Goal: Information Seeking & Learning: Learn about a topic

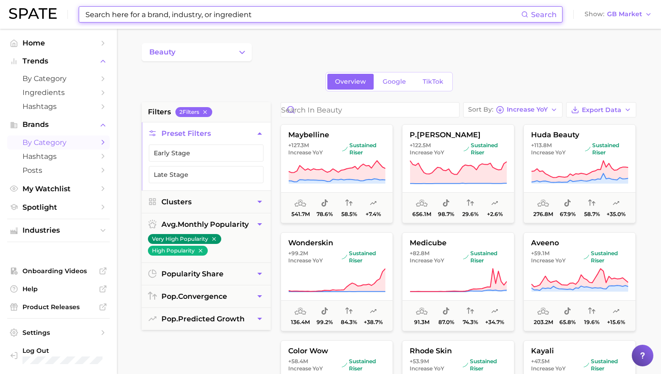
click at [316, 10] on input at bounding box center [303, 14] width 437 height 15
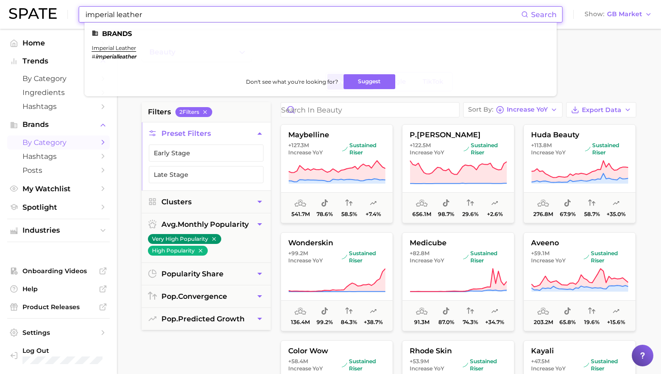
click at [275, 11] on input "imperial leather" at bounding box center [303, 14] width 437 height 15
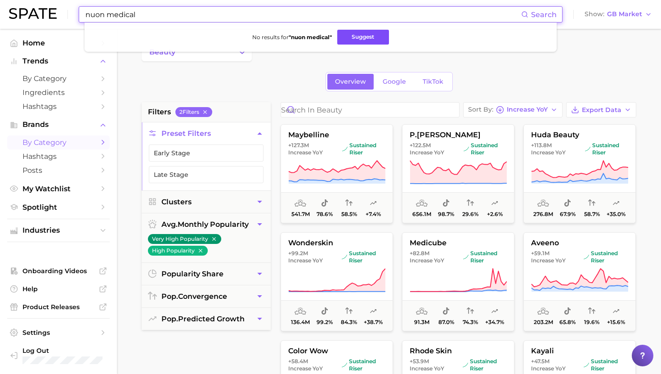
type input "nuon medical"
click at [372, 38] on button "Suggest" at bounding box center [363, 37] width 52 height 15
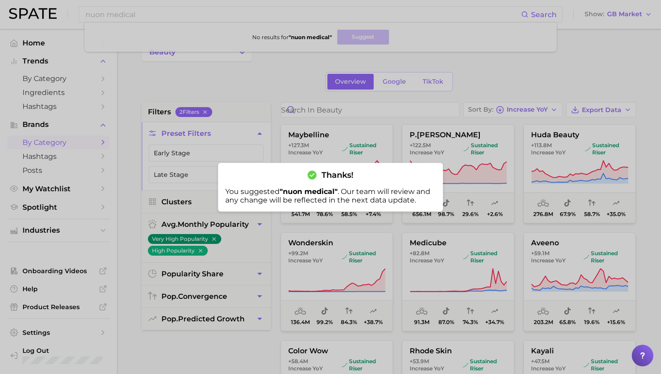
click at [273, 111] on div at bounding box center [330, 187] width 661 height 374
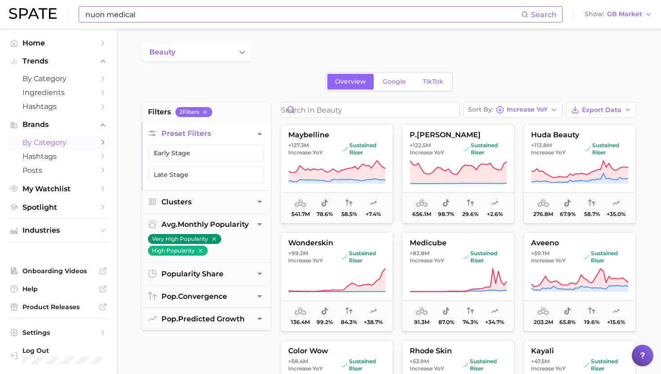
click at [290, 21] on input "nuon medical" at bounding box center [303, 14] width 437 height 15
click at [290, 19] on input "nuon medical" at bounding box center [303, 14] width 437 height 15
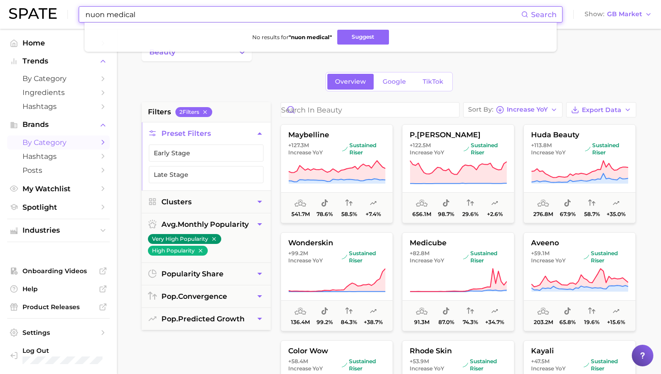
click at [290, 19] on input "nuon medical" at bounding box center [303, 14] width 437 height 15
click at [290, 15] on input "nuon medical" at bounding box center [303, 14] width 437 height 15
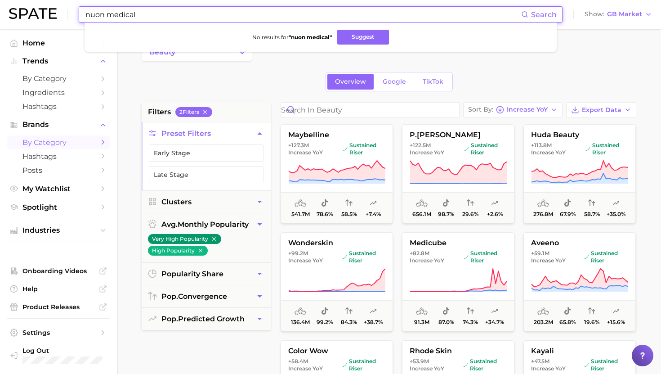
click at [290, 15] on input "nuon medical" at bounding box center [303, 14] width 437 height 15
click at [362, 37] on button "Suggest" at bounding box center [355, 37] width 52 height 15
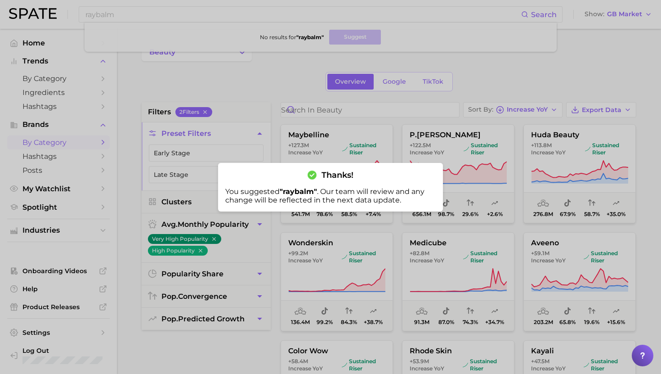
click at [297, 4] on div at bounding box center [330, 187] width 661 height 374
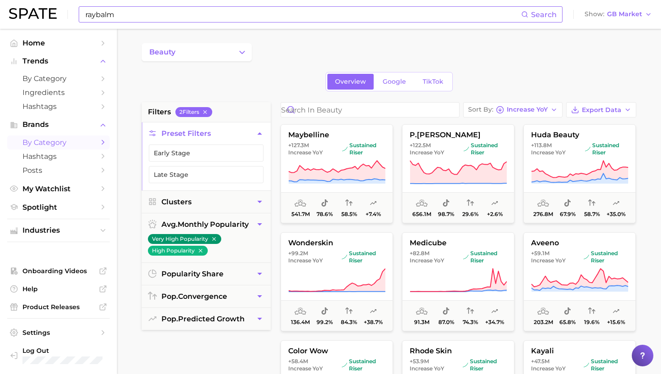
click at [284, 11] on input "raybalm" at bounding box center [303, 14] width 437 height 15
click at [358, 39] on button "Suggest" at bounding box center [384, 37] width 52 height 15
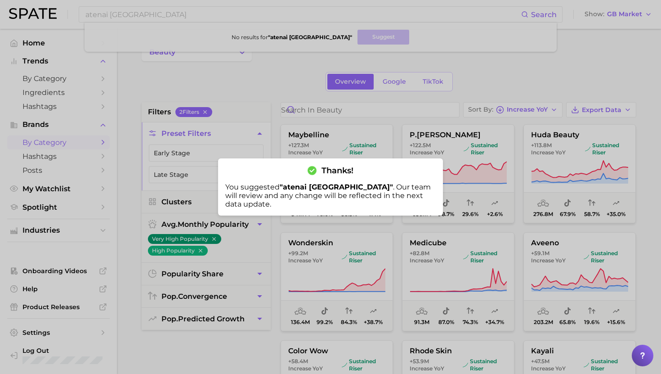
click at [298, 9] on div at bounding box center [330, 187] width 661 height 374
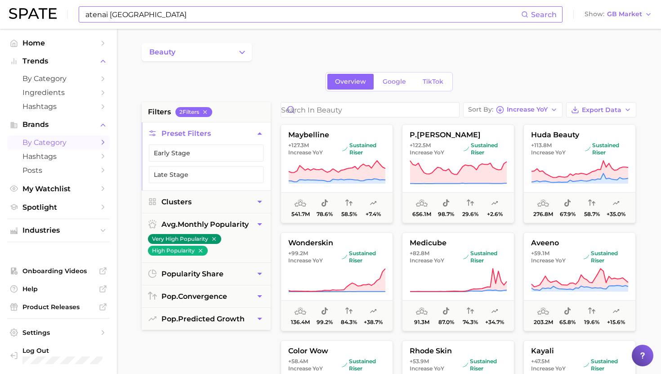
click at [298, 13] on input "atenai london" at bounding box center [303, 14] width 437 height 15
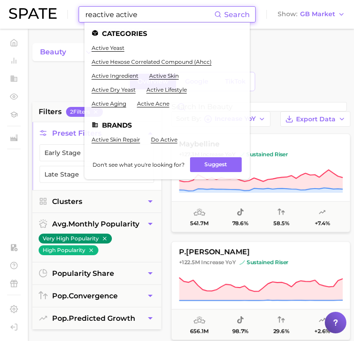
click at [117, 14] on input "reactive active" at bounding box center [150, 14] width 130 height 15
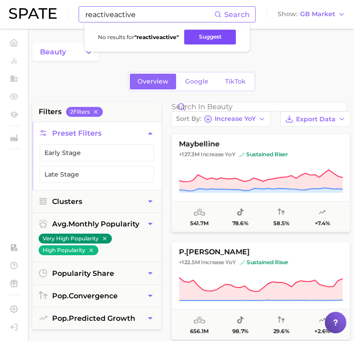
click at [205, 37] on button "Suggest" at bounding box center [210, 37] width 52 height 15
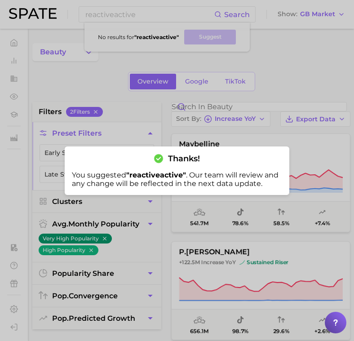
click at [155, 30] on div at bounding box center [177, 170] width 354 height 341
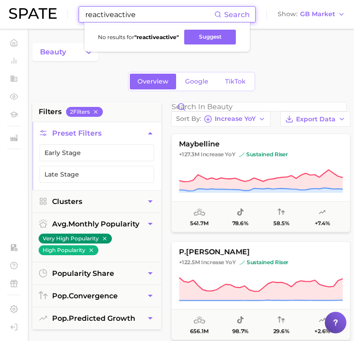
click at [134, 12] on input "reactiveactive" at bounding box center [150, 14] width 130 height 15
click at [196, 35] on button "Suggest" at bounding box center [208, 37] width 52 height 15
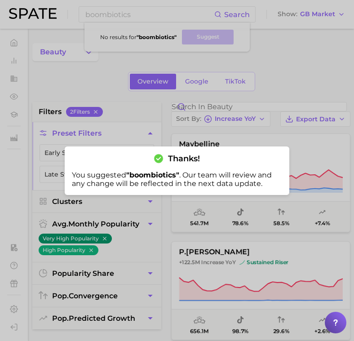
click at [239, 55] on div at bounding box center [177, 170] width 354 height 341
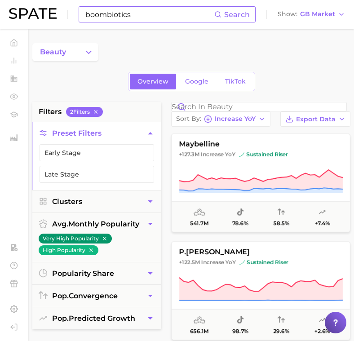
click at [180, 16] on input "boombiotics" at bounding box center [150, 14] width 130 height 15
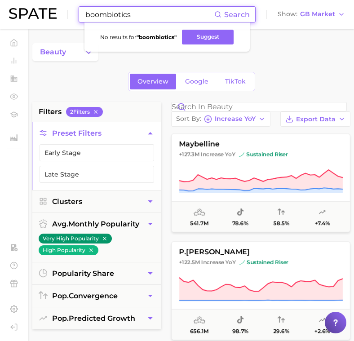
click at [180, 16] on input "boombiotics" at bounding box center [150, 14] width 130 height 15
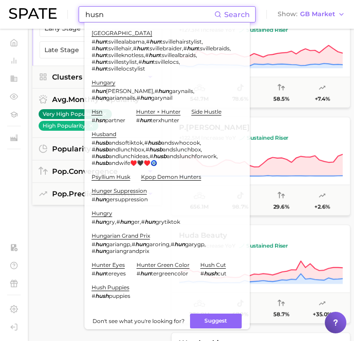
scroll to position [145, 0]
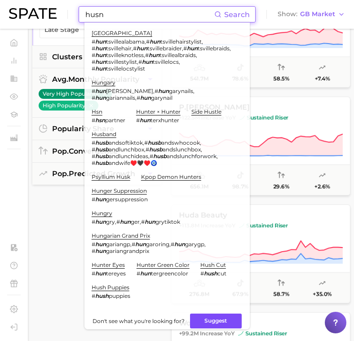
click at [204, 314] on button "Suggest" at bounding box center [216, 321] width 52 height 15
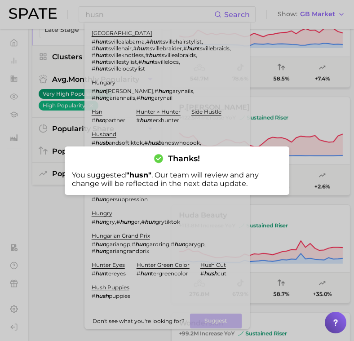
click at [183, 79] on div at bounding box center [177, 170] width 354 height 341
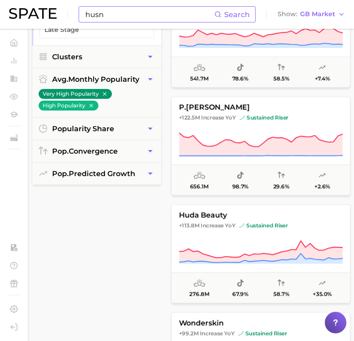
click at [165, 12] on input "husn" at bounding box center [150, 14] width 130 height 15
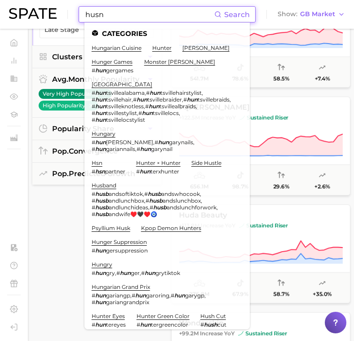
click at [165, 12] on input "husn" at bounding box center [150, 14] width 130 height 15
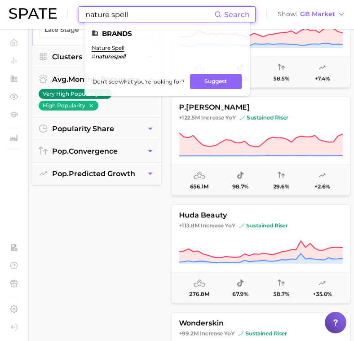
type input "nature spell"
